Goal: Information Seeking & Learning: Learn about a topic

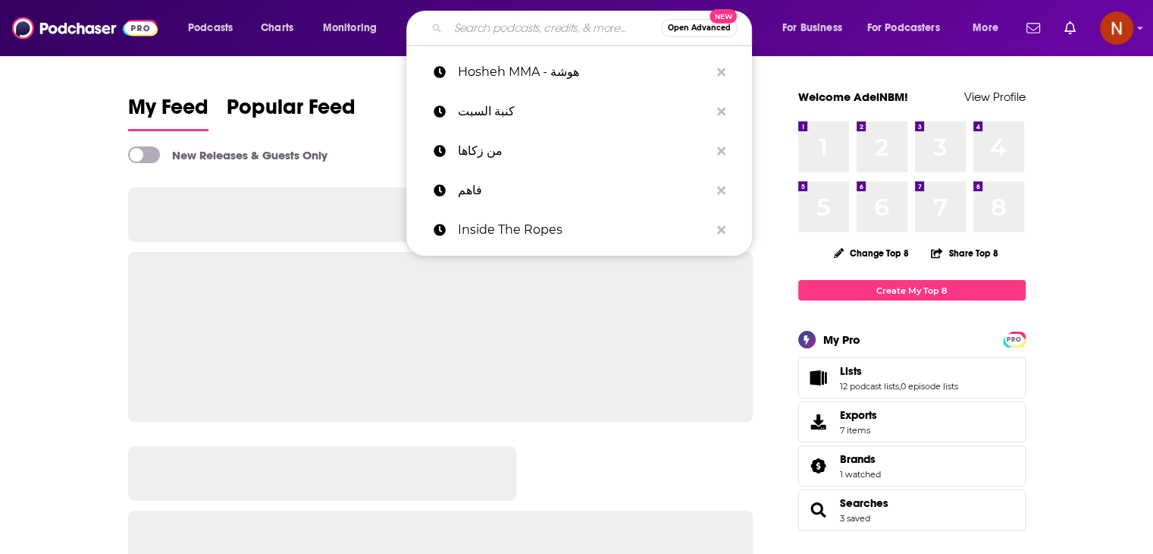
click at [478, 22] on input "Search podcasts, credits, & more..." at bounding box center [554, 28] width 213 height 24
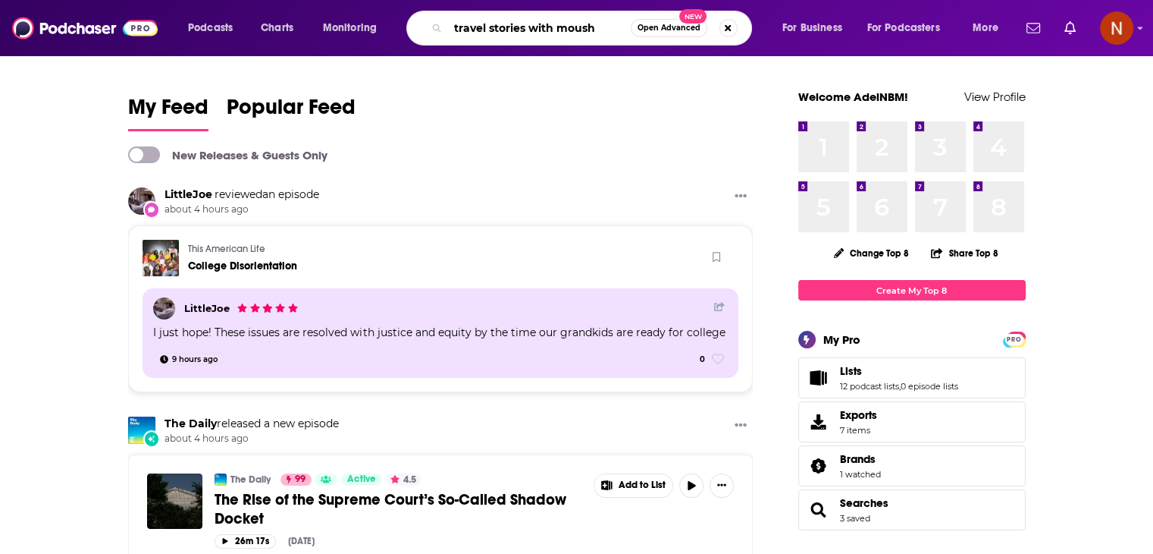
type input "travel stories with moush"
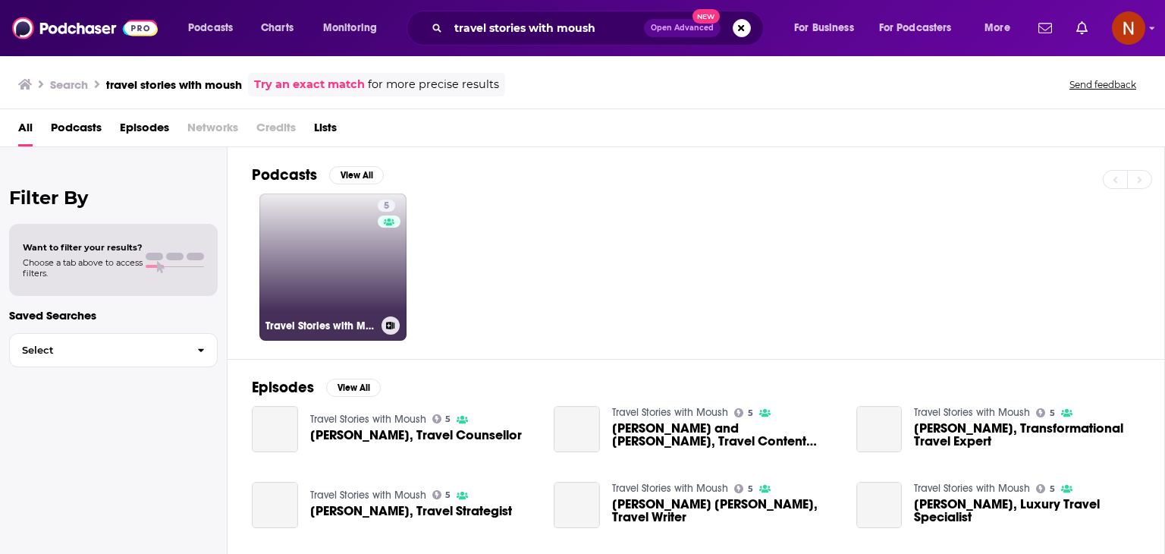
click at [340, 239] on link "5 Travel Stories with Moush" at bounding box center [332, 266] width 147 height 147
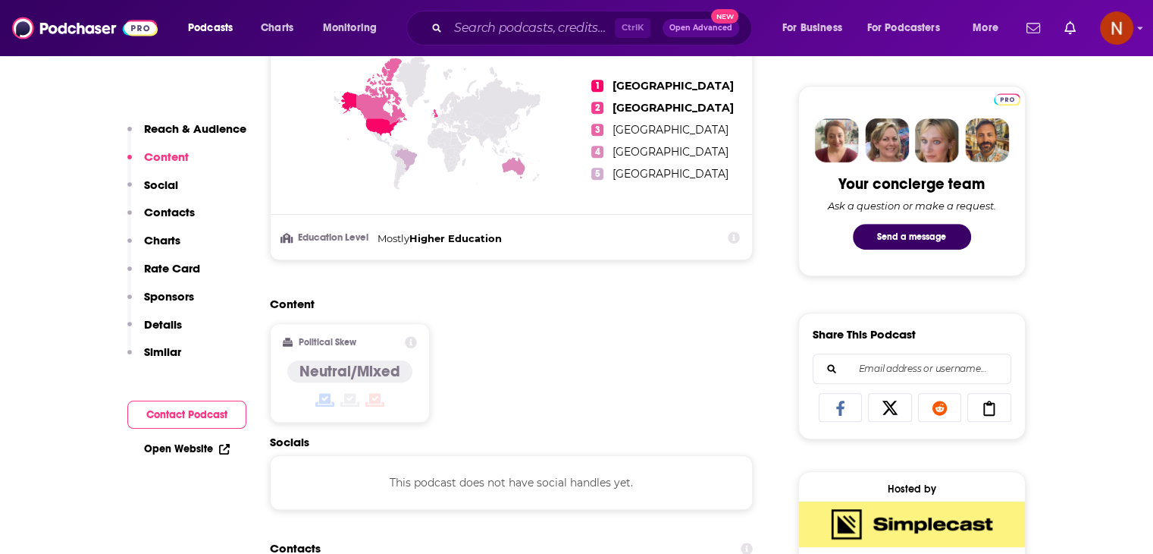
scroll to position [637, 0]
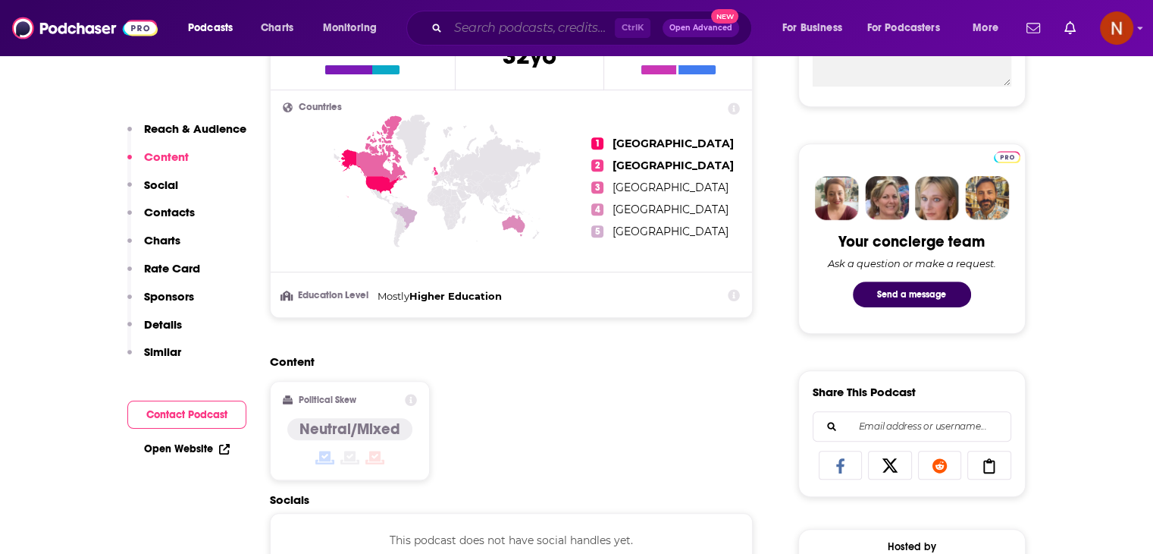
click at [548, 28] on input "Search podcasts, credits, & more..." at bounding box center [531, 28] width 167 height 24
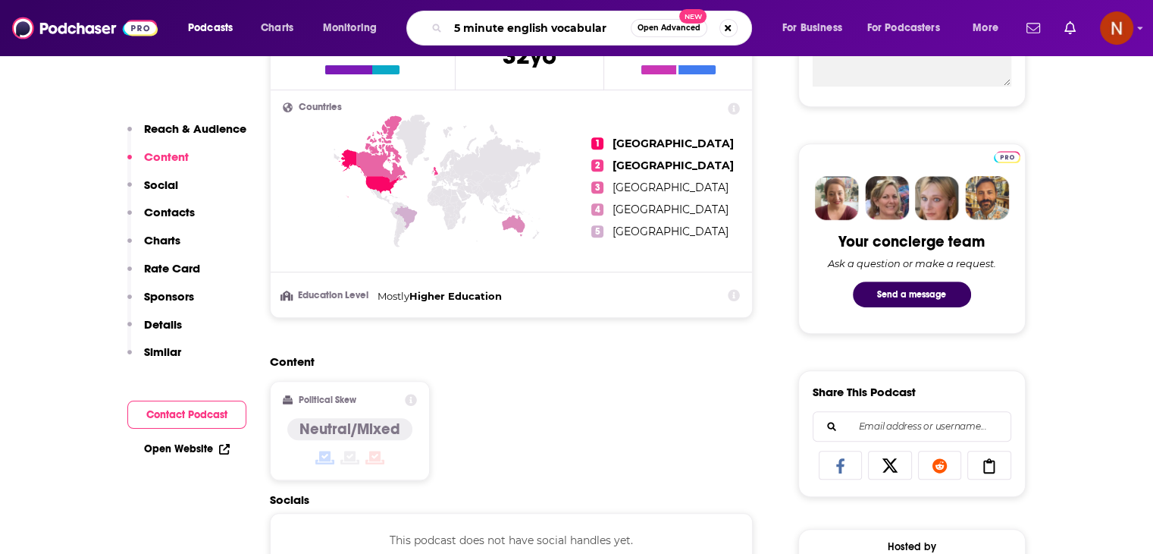
type input "5 minute english vocabulary"
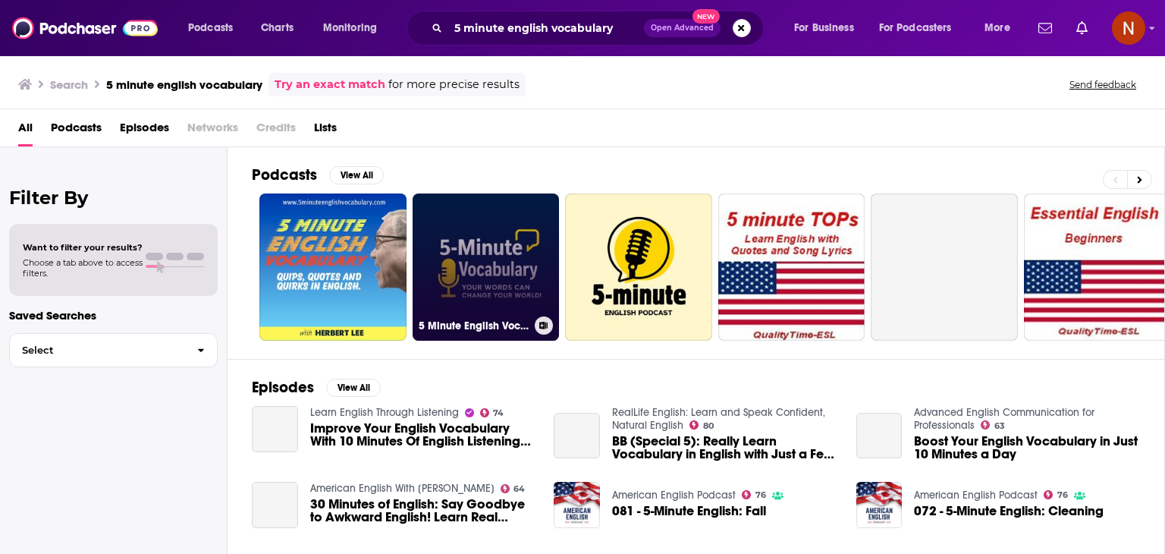
click at [471, 268] on link "5 Minute English Vocabulary Show" at bounding box center [486, 266] width 147 height 147
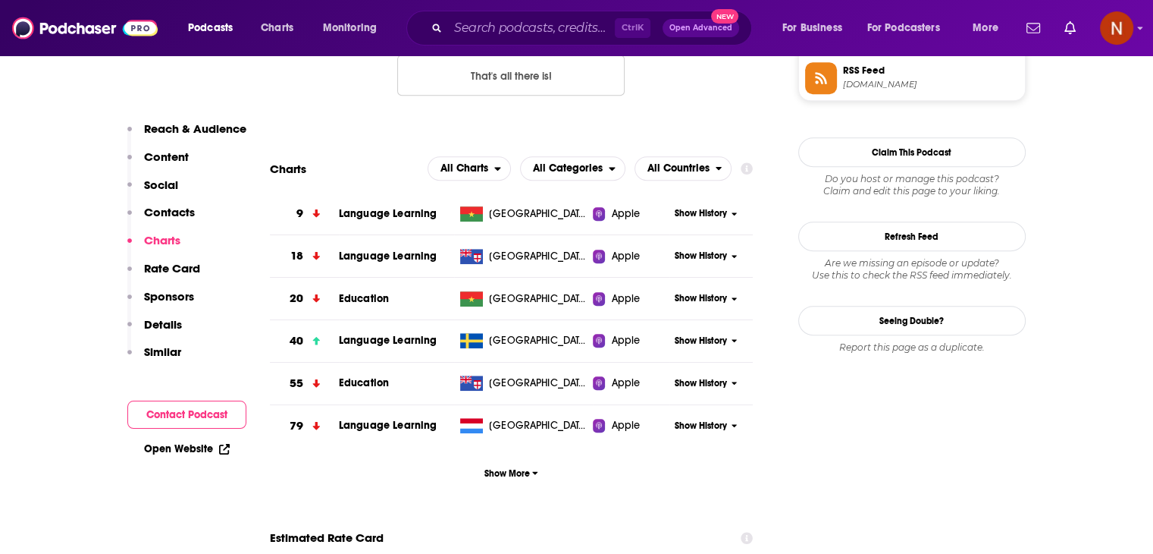
scroll to position [1336, 0]
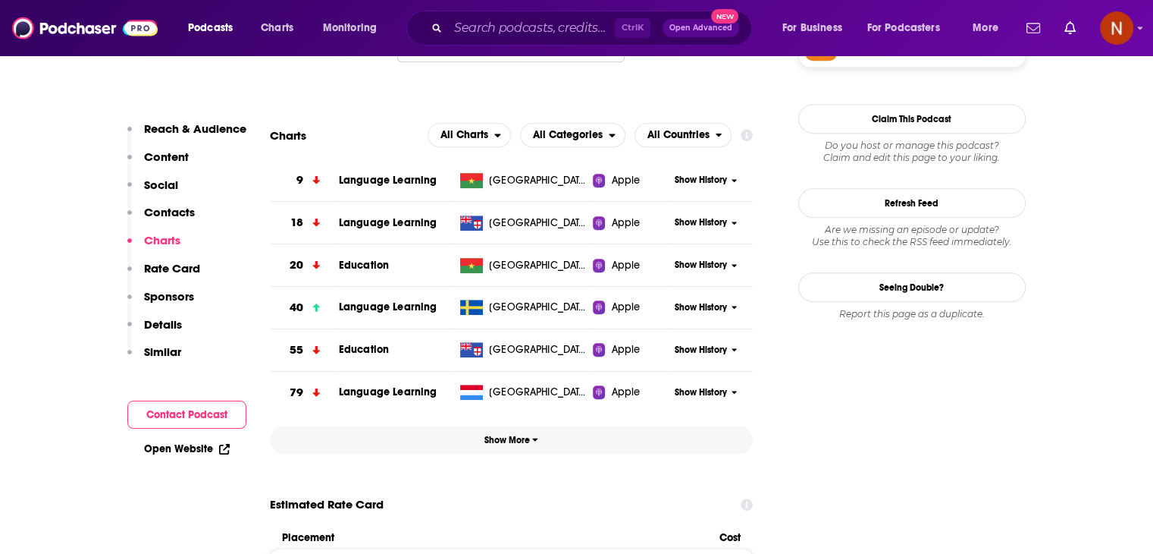
click at [524, 444] on span "Show More" at bounding box center [512, 440] width 54 height 11
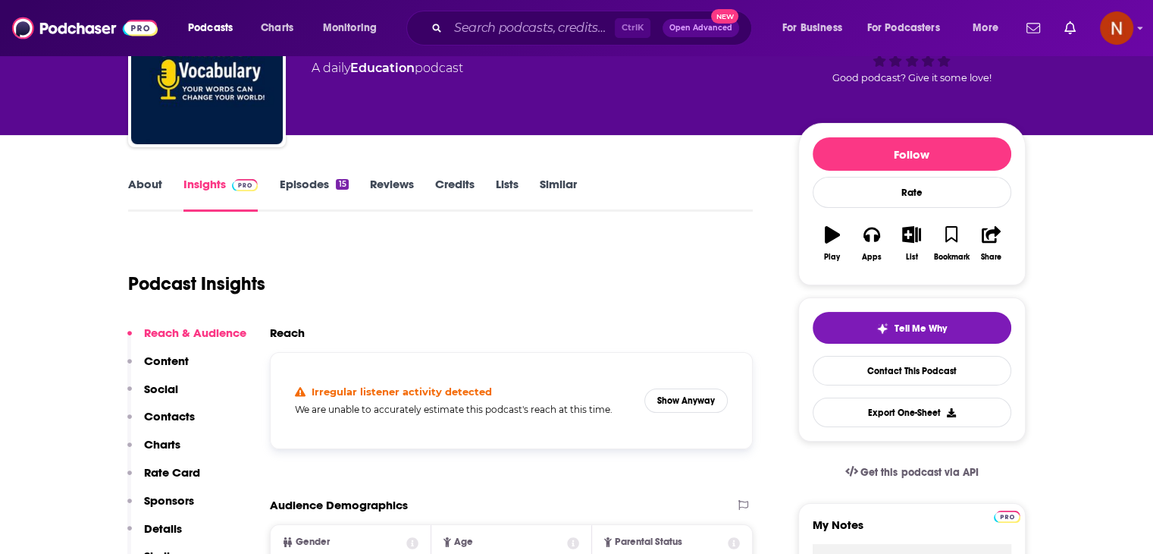
scroll to position [0, 0]
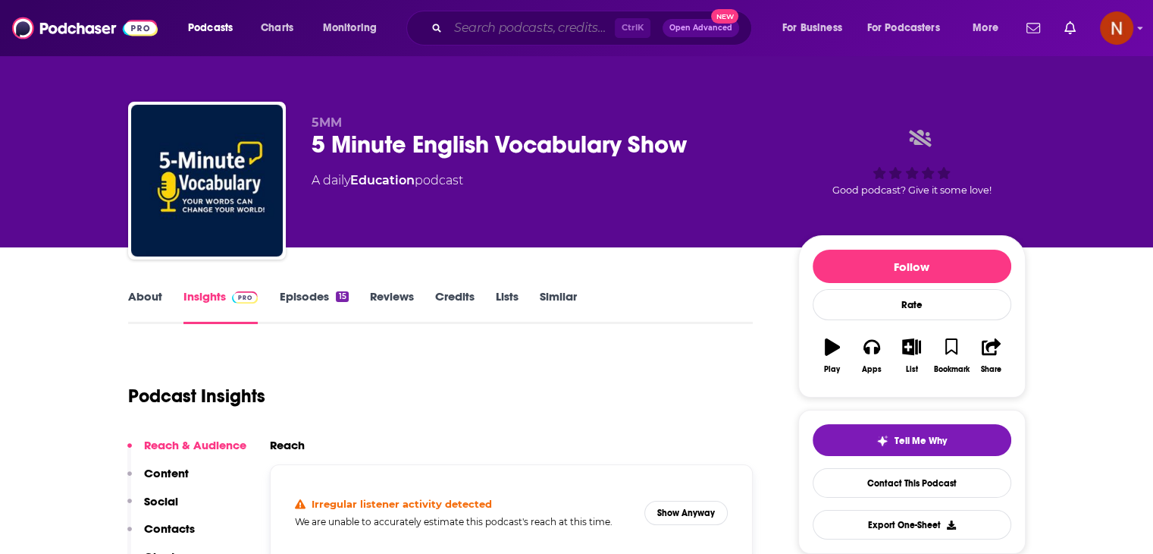
click at [504, 31] on input "Search podcasts, credits, & more..." at bounding box center [531, 28] width 167 height 24
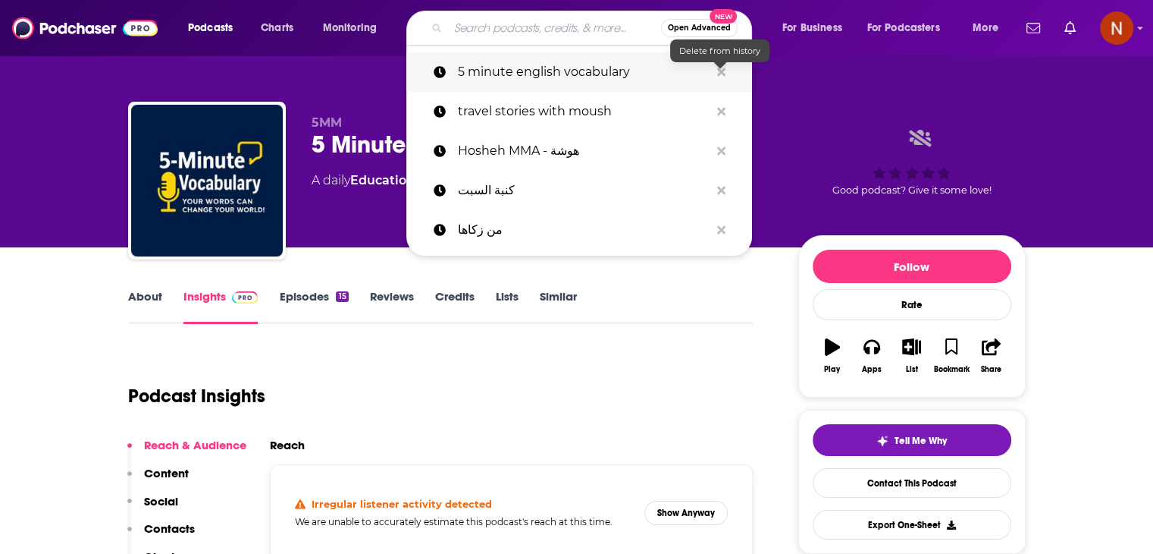
click at [719, 73] on icon "Search podcasts, credits, & more..." at bounding box center [721, 71] width 8 height 8
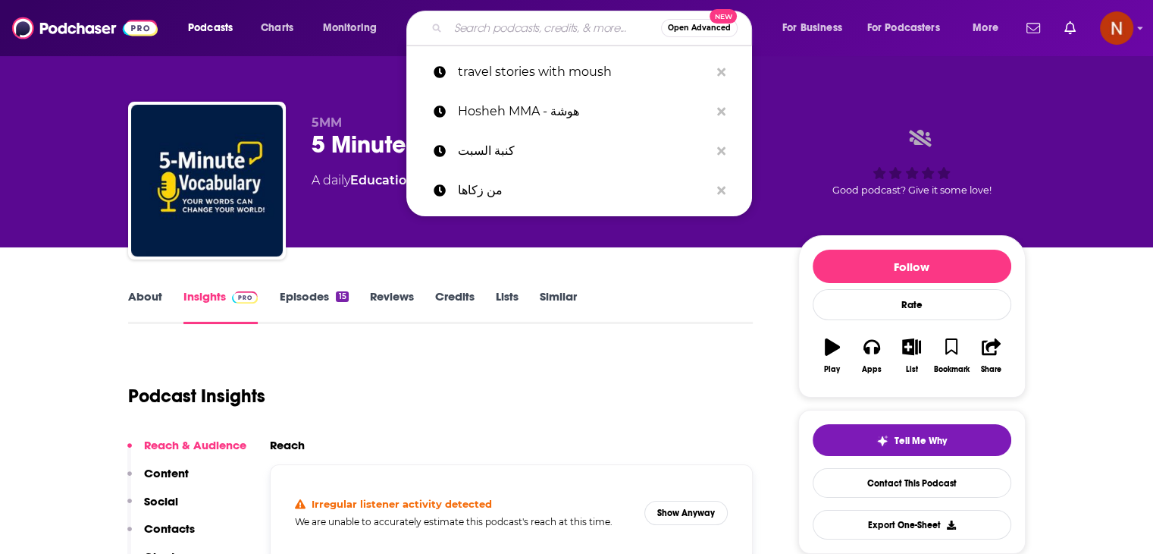
click at [584, 33] on input "Search podcasts, credits, & more..." at bounding box center [554, 28] width 213 height 24
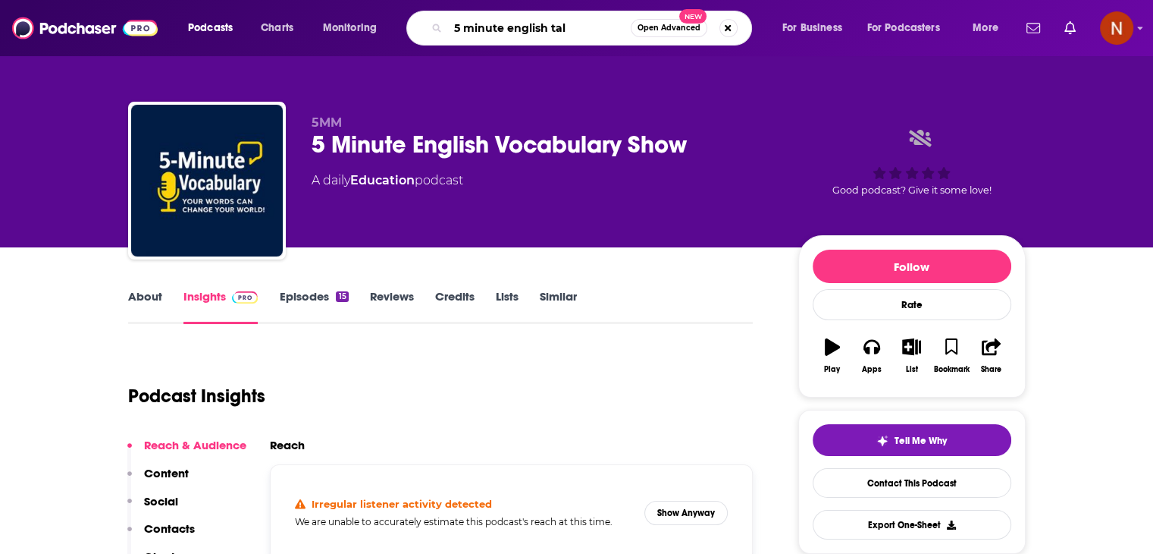
type input "5 minute english talk"
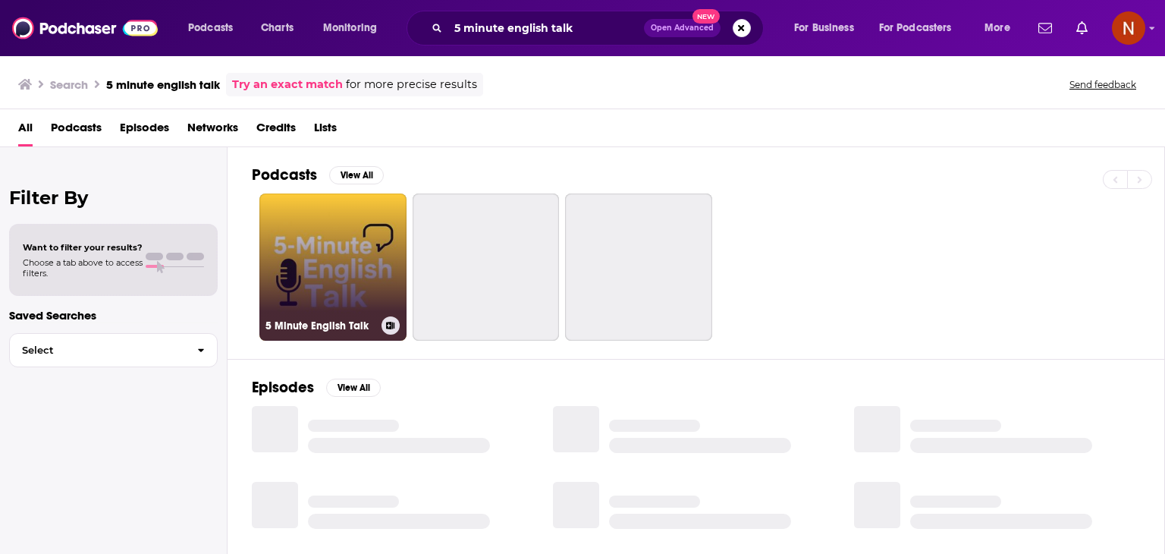
click at [352, 249] on link "5 Minute English Talk" at bounding box center [332, 266] width 147 height 147
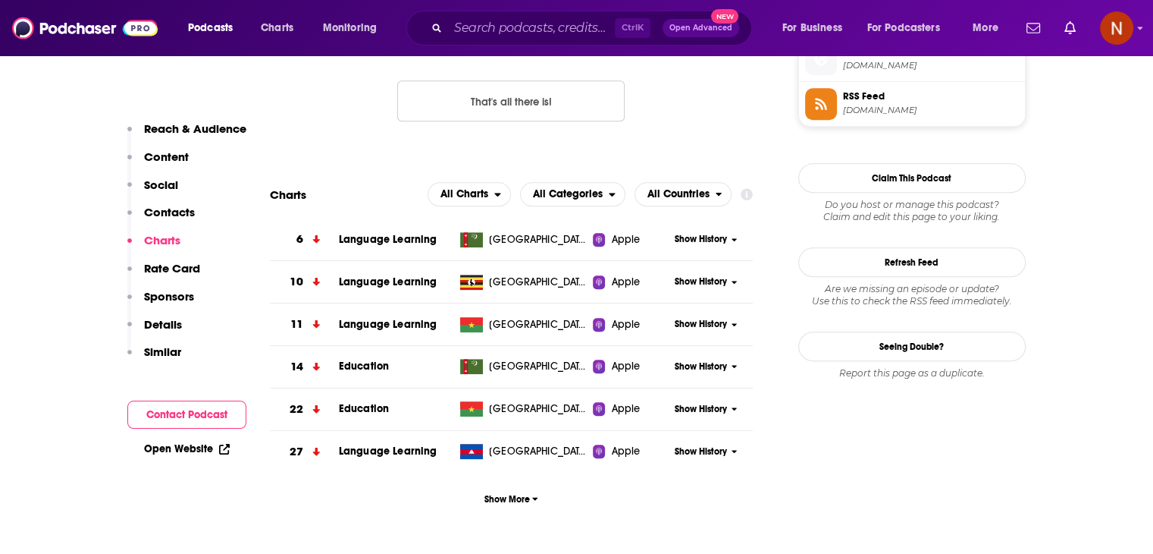
scroll to position [1368, 0]
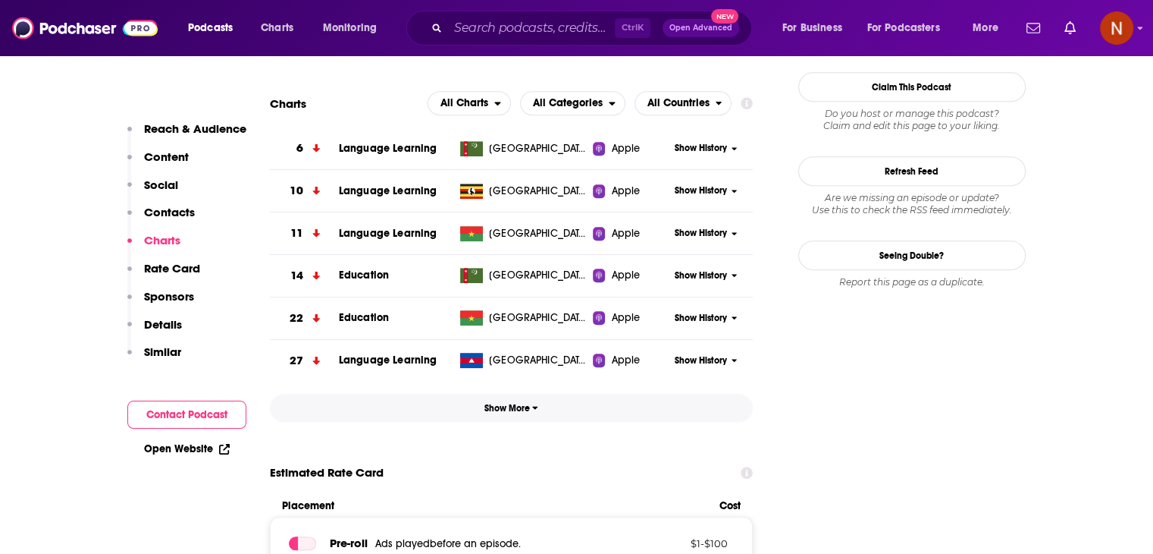
click at [523, 419] on button "Show More" at bounding box center [512, 408] width 484 height 28
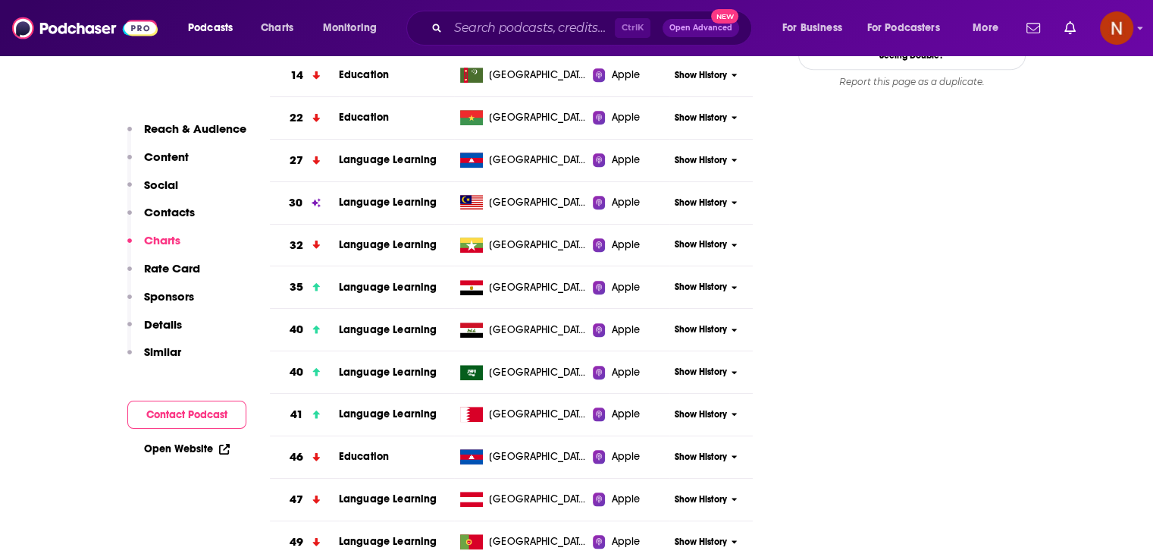
scroll to position [1570, 0]
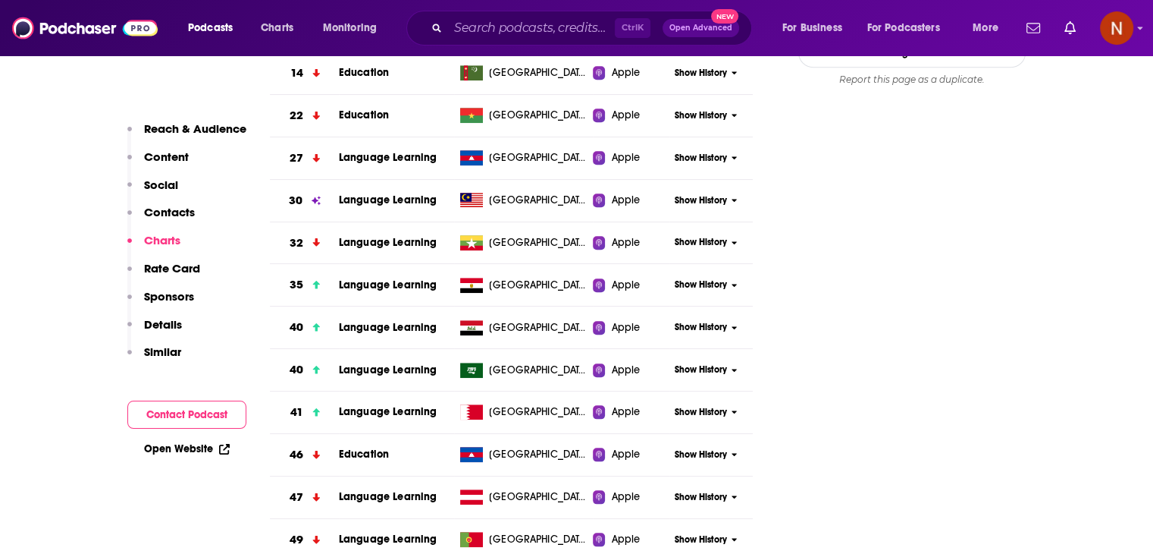
click at [688, 369] on span "Show History" at bounding box center [701, 369] width 52 height 13
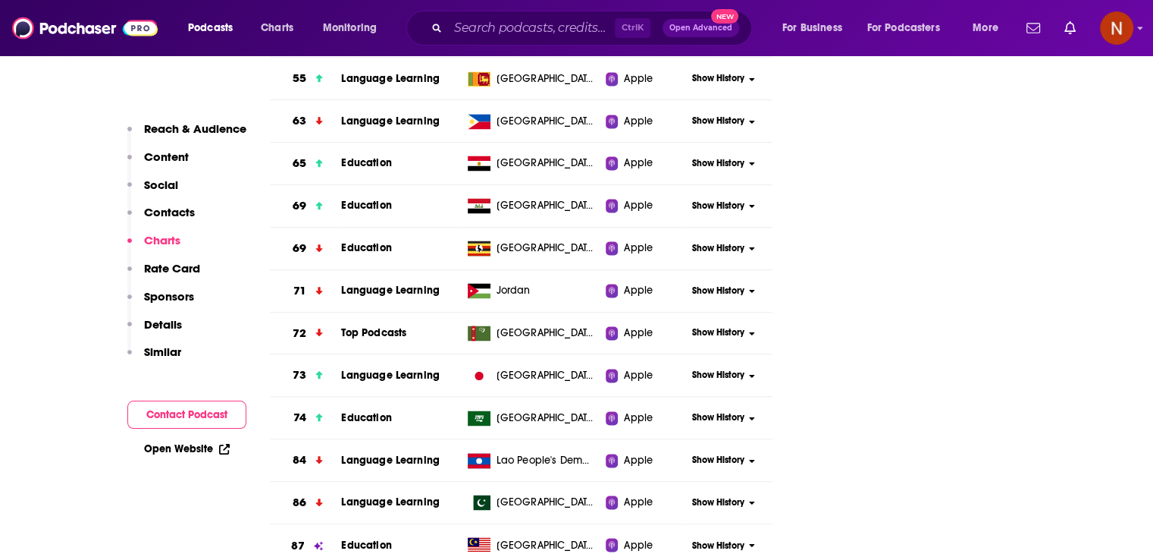
scroll to position [2422, 0]
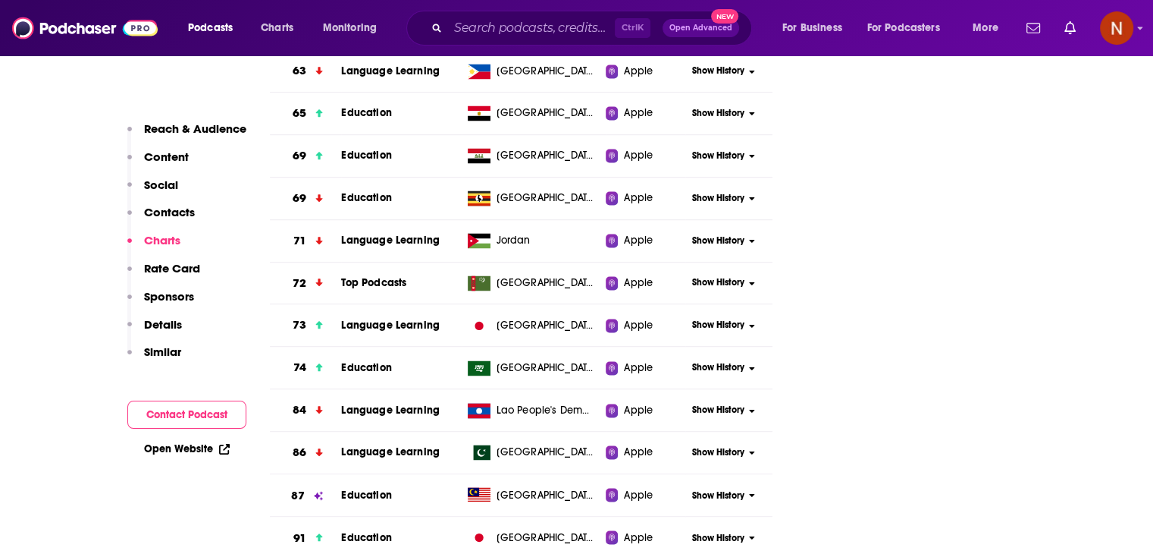
click at [726, 362] on span "Show History" at bounding box center [718, 367] width 52 height 13
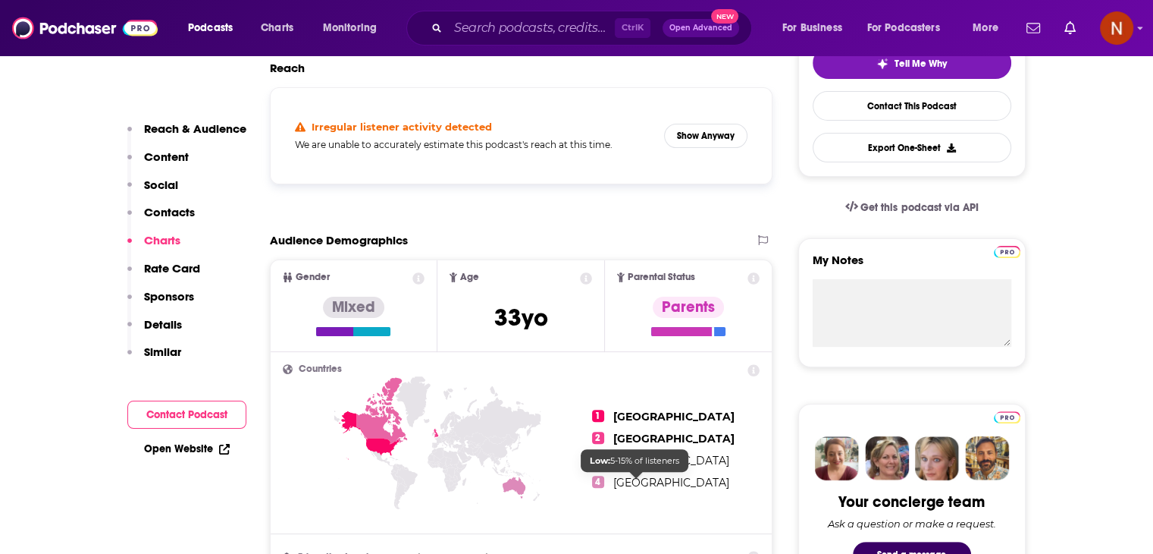
scroll to position [0, 0]
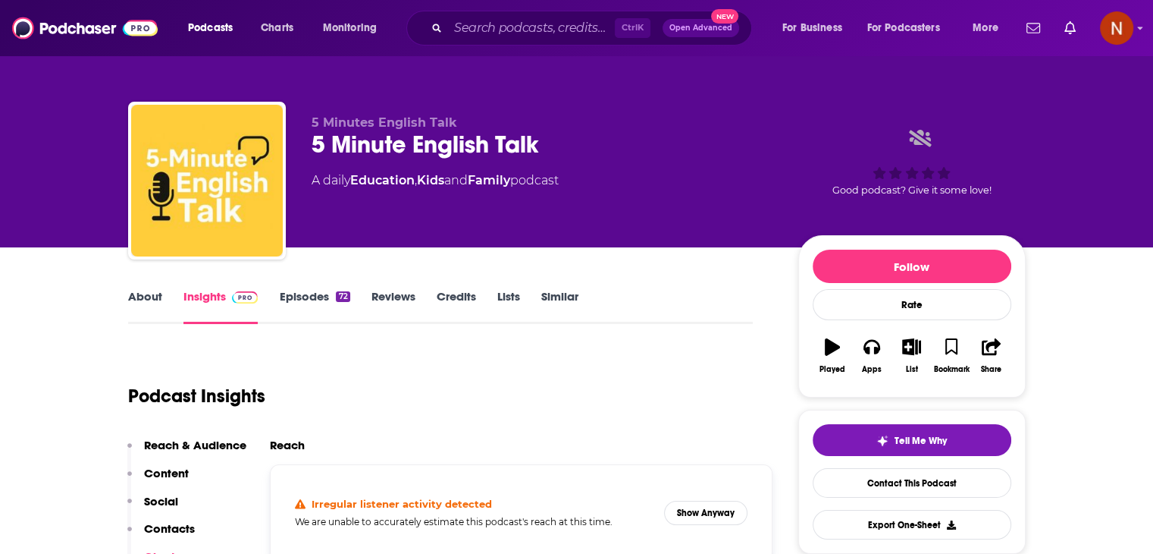
click at [573, 45] on div "Ctrl K Open Advanced New" at bounding box center [579, 28] width 346 height 35
click at [568, 32] on input "Search podcasts, credits, & more..." at bounding box center [531, 28] width 167 height 24
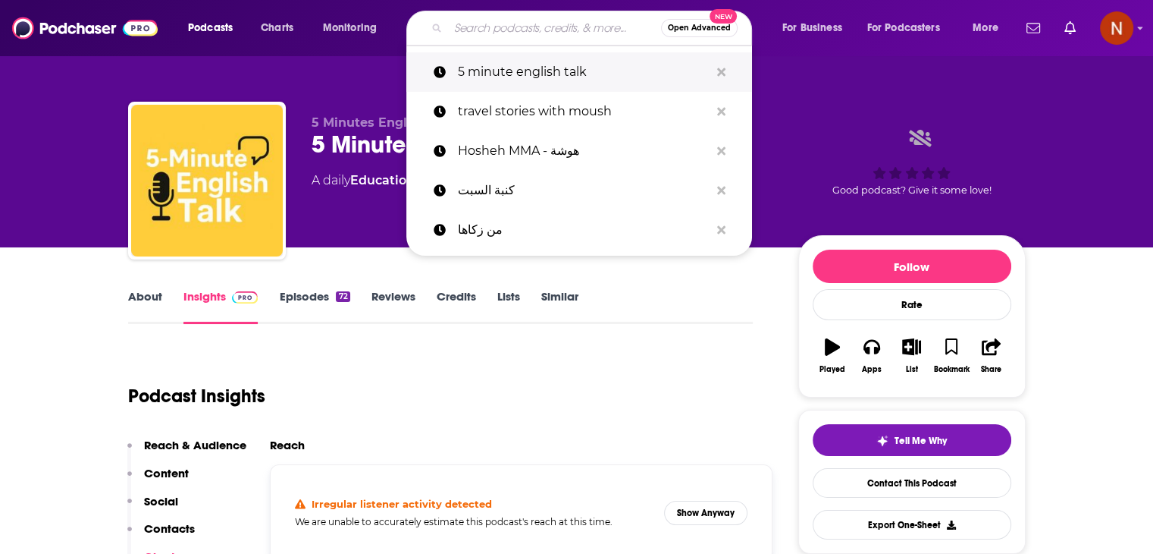
click at [711, 70] on button "Search podcasts, credits, & more..." at bounding box center [722, 72] width 24 height 28
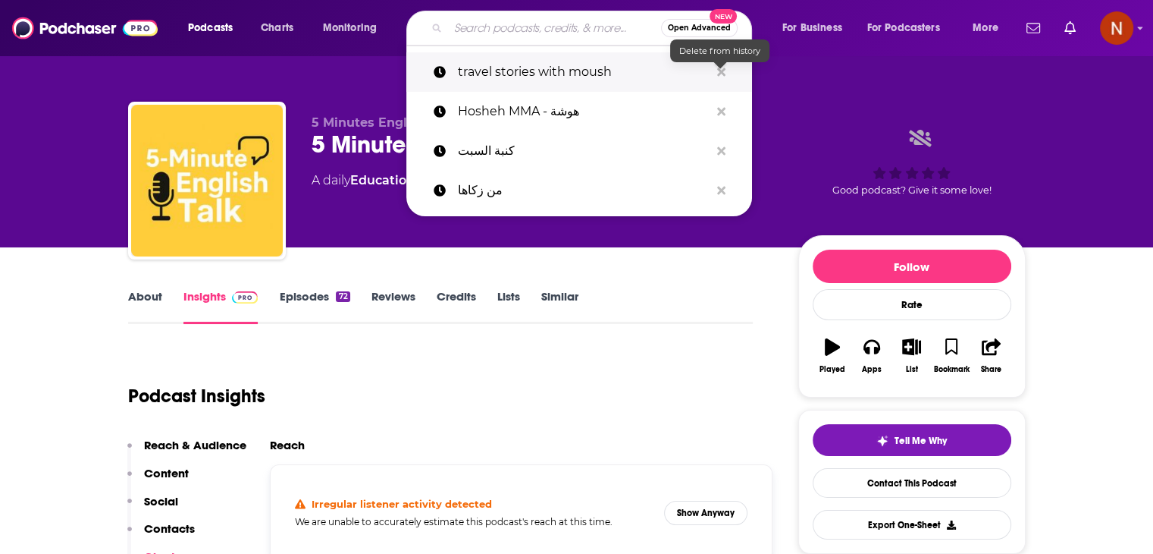
click at [718, 70] on icon "Search podcasts, credits, & more..." at bounding box center [721, 71] width 8 height 8
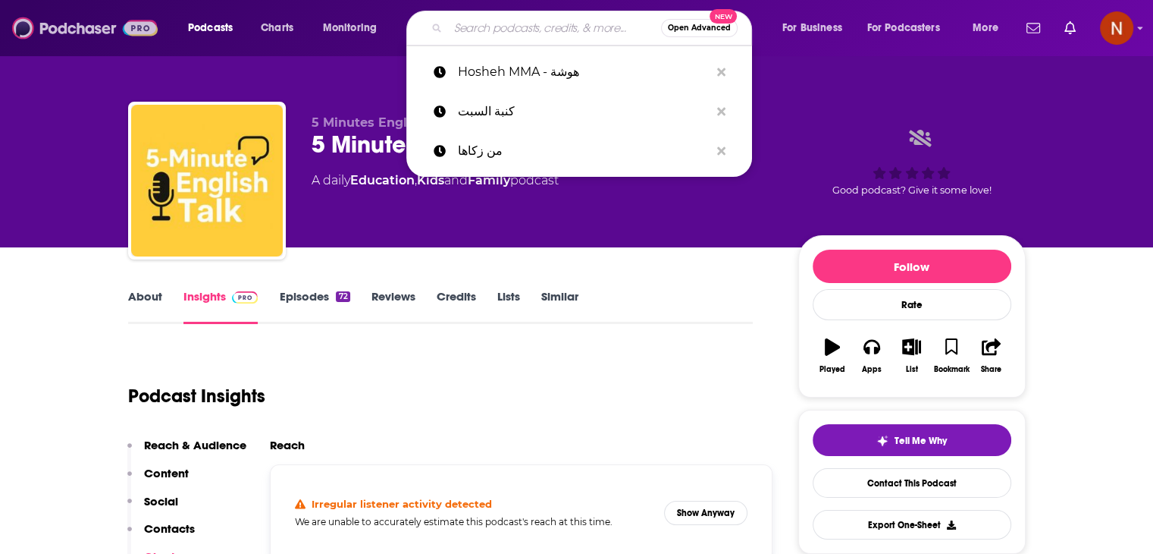
click at [100, 34] on img at bounding box center [85, 28] width 146 height 29
